Goal: Task Accomplishment & Management: Manage account settings

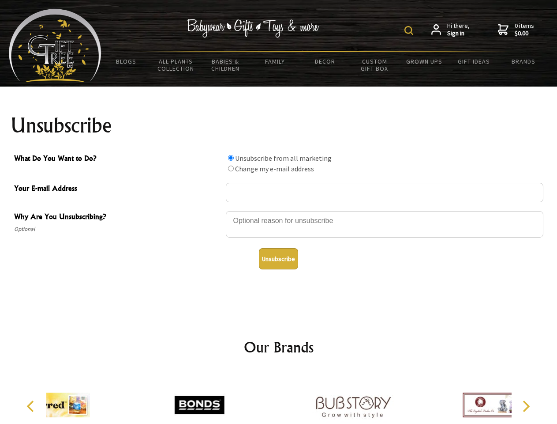
click at [410, 30] on img at bounding box center [409, 30] width 9 height 9
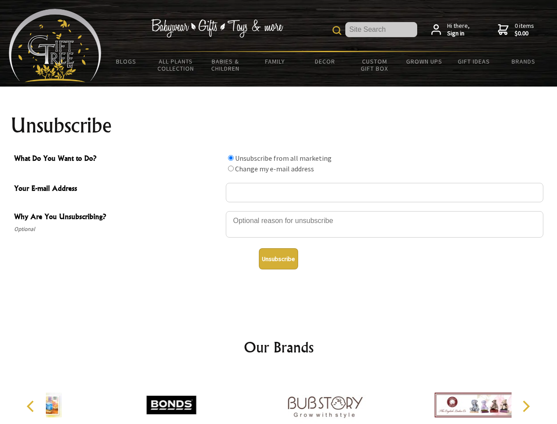
click at [279, 210] on div at bounding box center [385, 225] width 318 height 31
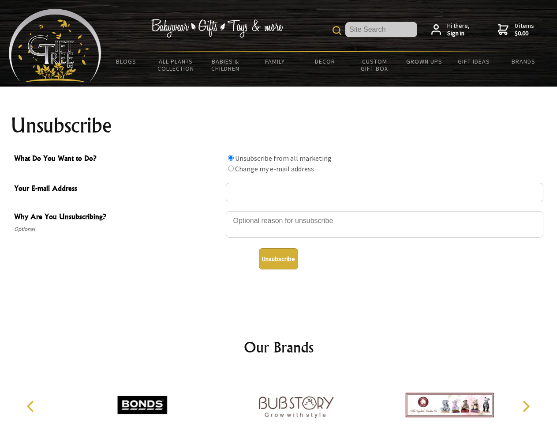
click at [231, 158] on input "What Do You Want to Do?" at bounding box center [231, 158] width 6 height 6
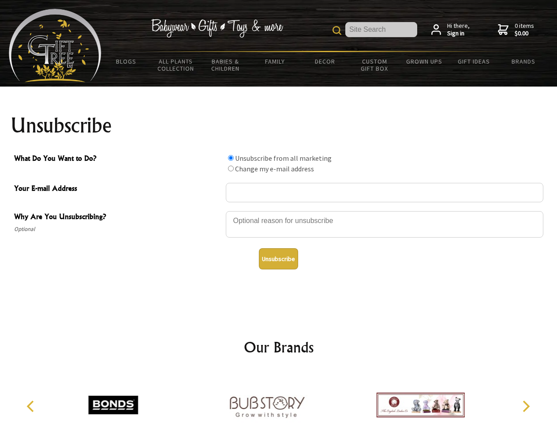
click at [231, 168] on input "What Do You Want to Do?" at bounding box center [231, 168] width 6 height 6
radio input "true"
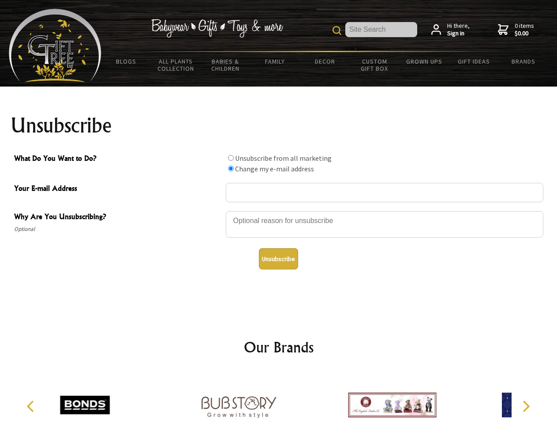
click at [278, 259] on button "Unsubscribe" at bounding box center [278, 258] width 39 height 21
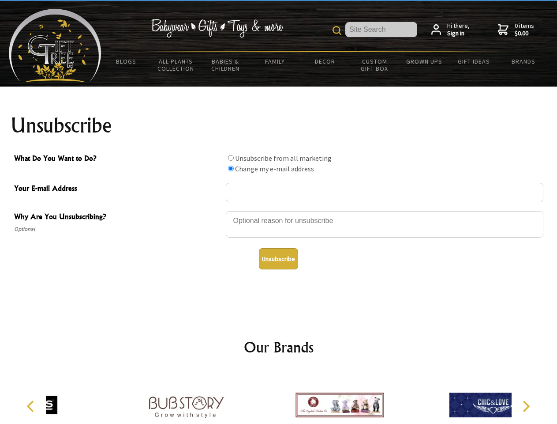
click at [279, 398] on div at bounding box center [279, 405] width 466 height 69
click at [32, 406] on icon "Previous" at bounding box center [31, 405] width 11 height 11
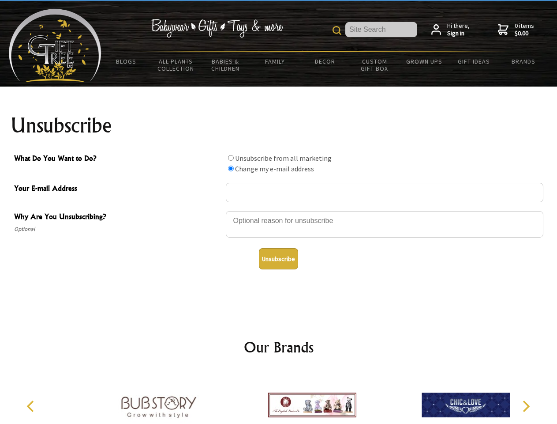
click at [526, 406] on icon "Next" at bounding box center [525, 405] width 11 height 11
